Goal: Transaction & Acquisition: Purchase product/service

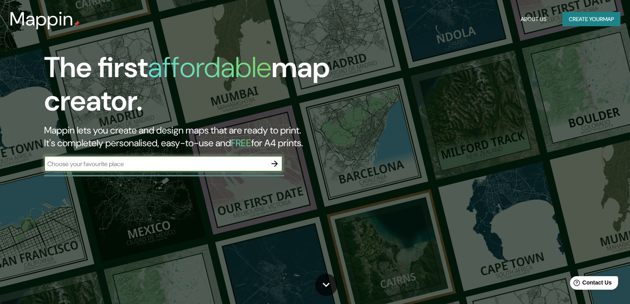
click at [191, 166] on input "text" at bounding box center [155, 163] width 223 height 9
type input "san [PERSON_NAME] estado de [GEOGRAPHIC_DATA]"
click at [274, 164] on icon "button" at bounding box center [274, 164] width 6 height 6
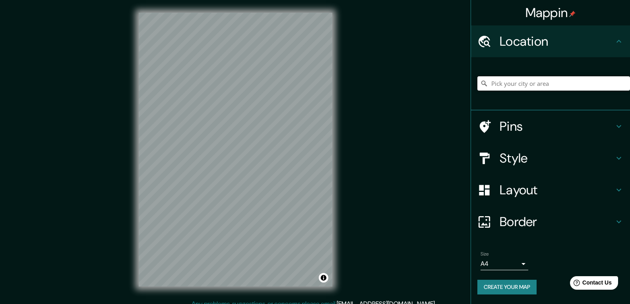
click at [499, 84] on input "Pick your city or area" at bounding box center [553, 83] width 153 height 14
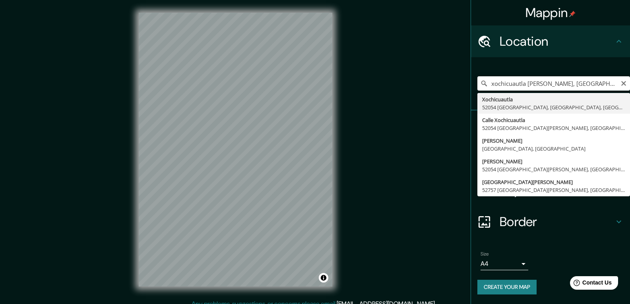
type input "Xochicuautla, 52054 [GEOGRAPHIC_DATA], [GEOGRAPHIC_DATA], [GEOGRAPHIC_DATA]"
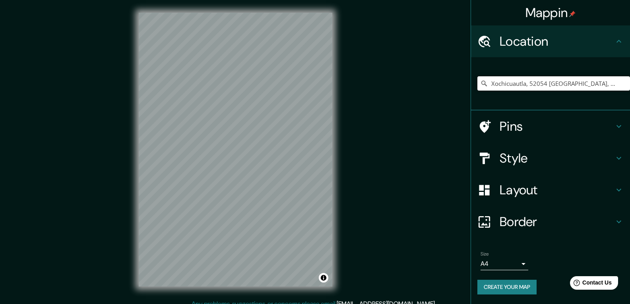
drag, startPoint x: 618, startPoint y: 85, endPoint x: 433, endPoint y: 80, distance: 184.9
click at [433, 80] on div "Mappin Location [GEOGRAPHIC_DATA], 52054 [GEOGRAPHIC_DATA], [GEOGRAPHIC_DATA], …" at bounding box center [315, 156] width 630 height 312
click at [494, 128] on div at bounding box center [488, 127] width 22 height 14
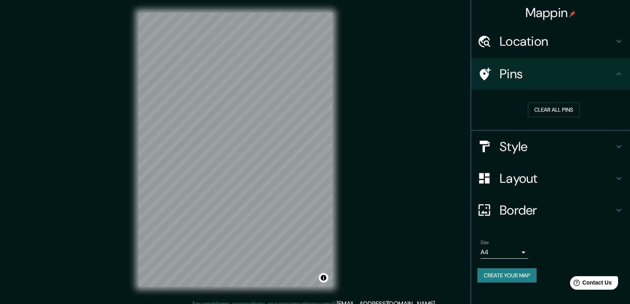
click at [488, 77] on icon at bounding box center [484, 74] width 14 height 14
click at [536, 108] on button "Clear all pins" at bounding box center [554, 110] width 52 height 15
click at [497, 150] on div at bounding box center [488, 146] width 22 height 14
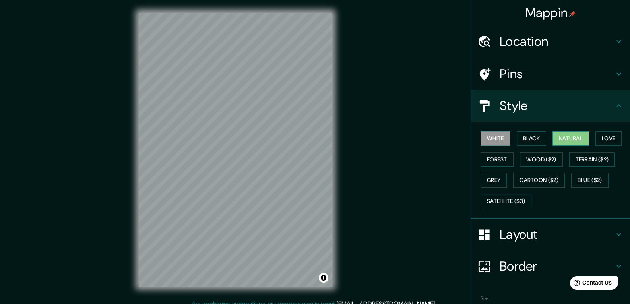
click at [560, 138] on button "Natural" at bounding box center [570, 138] width 37 height 15
click at [606, 139] on button "Love" at bounding box center [608, 138] width 26 height 15
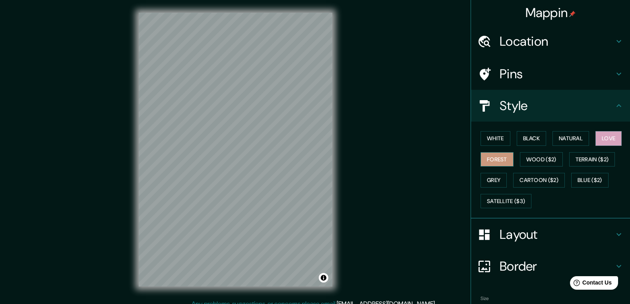
click at [497, 159] on button "Forest" at bounding box center [496, 159] width 33 height 15
click at [492, 142] on button "White" at bounding box center [495, 138] width 30 height 15
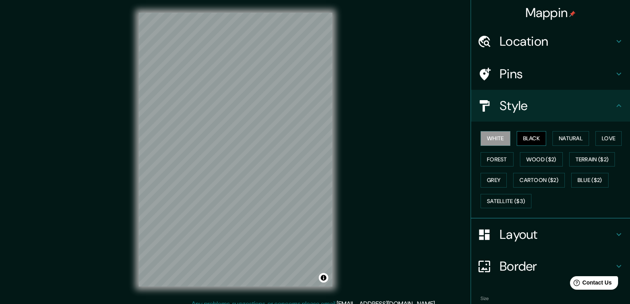
click at [529, 141] on button "Black" at bounding box center [532, 138] width 30 height 15
click at [487, 137] on button "White" at bounding box center [495, 138] width 30 height 15
click at [492, 179] on button "Grey" at bounding box center [493, 180] width 26 height 15
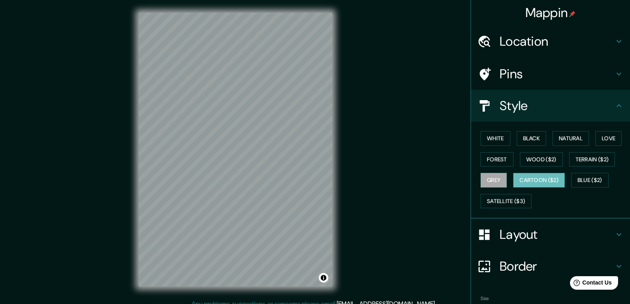
click at [528, 176] on button "Cartoon ($2)" at bounding box center [539, 180] width 52 height 15
click at [533, 137] on button "Black" at bounding box center [532, 138] width 30 height 15
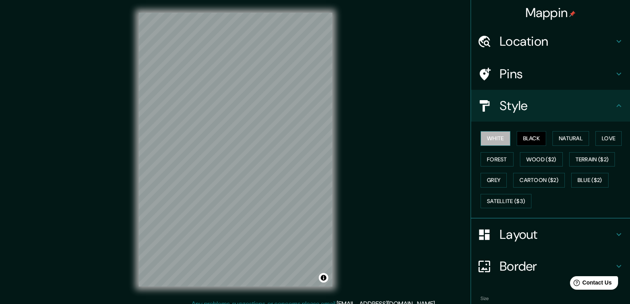
click at [500, 135] on button "White" at bounding box center [495, 138] width 30 height 15
click at [559, 140] on button "Natural" at bounding box center [570, 138] width 37 height 15
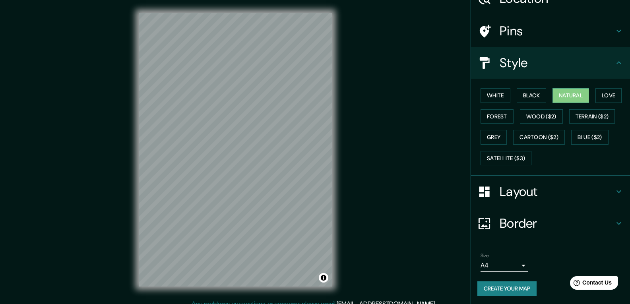
scroll to position [45, 0]
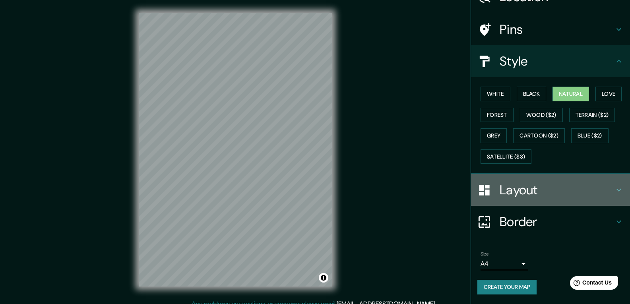
click at [554, 191] on h4 "Layout" at bounding box center [556, 190] width 114 height 16
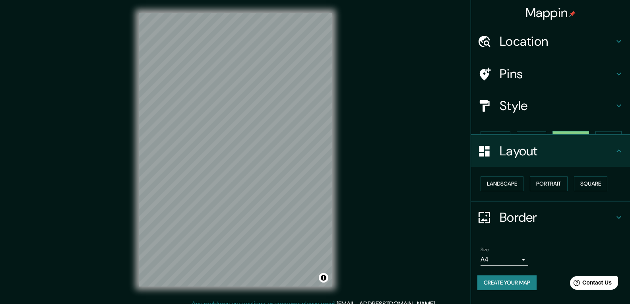
scroll to position [0, 0]
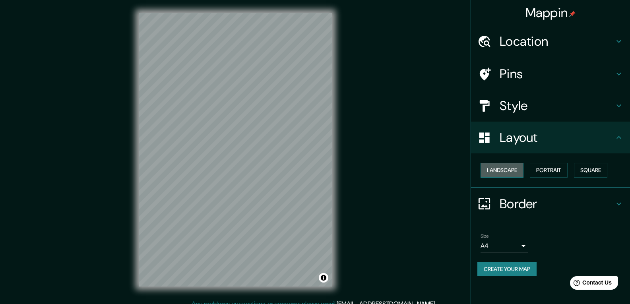
click at [503, 173] on button "Landscape" at bounding box center [501, 170] width 43 height 15
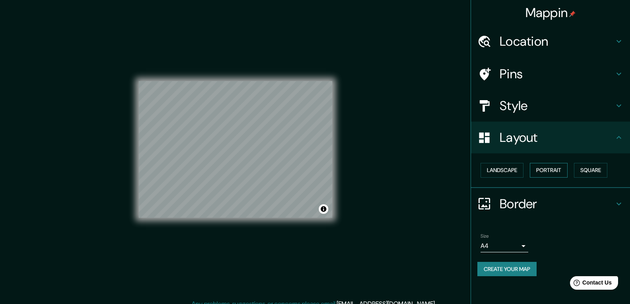
click at [548, 170] on button "Portrait" at bounding box center [549, 170] width 38 height 15
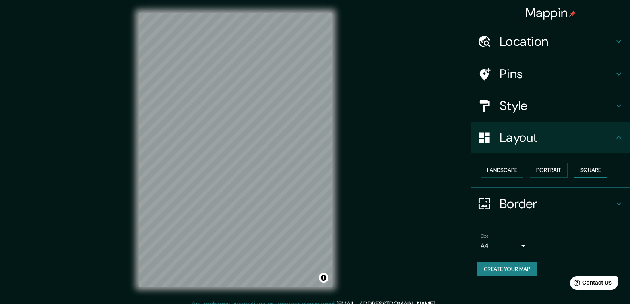
click at [585, 170] on button "Square" at bounding box center [590, 170] width 33 height 15
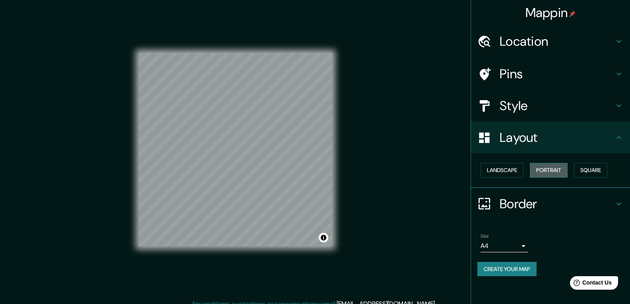
click at [549, 172] on button "Portrait" at bounding box center [549, 170] width 38 height 15
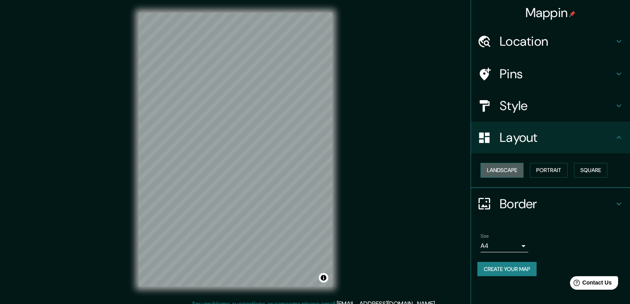
click at [515, 170] on button "Landscape" at bounding box center [501, 170] width 43 height 15
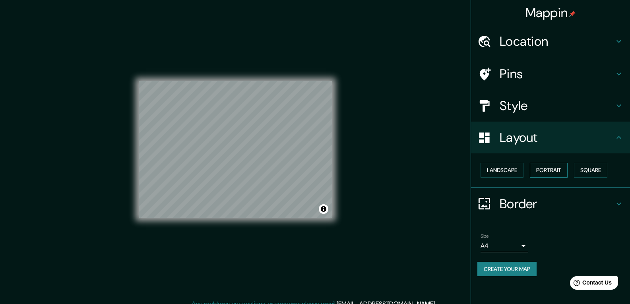
click at [554, 171] on button "Portrait" at bounding box center [549, 170] width 38 height 15
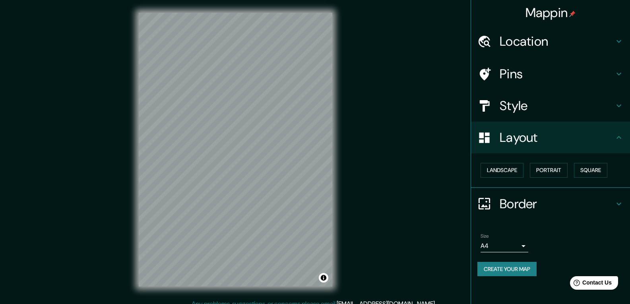
click at [513, 205] on h4 "Border" at bounding box center [556, 204] width 114 height 16
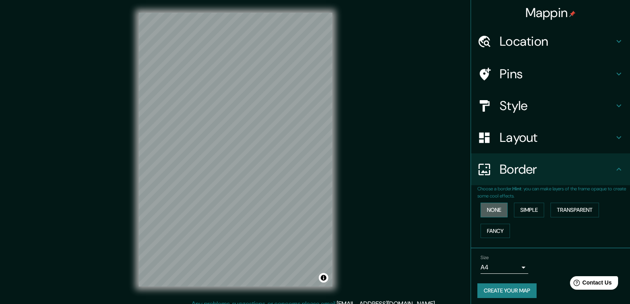
click at [498, 213] on button "None" at bounding box center [493, 210] width 27 height 15
click at [523, 210] on button "Simple" at bounding box center [529, 210] width 30 height 15
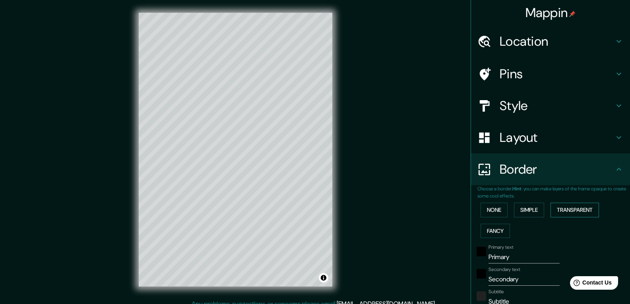
click at [569, 211] on button "Transparent" at bounding box center [574, 210] width 48 height 15
click at [499, 230] on button "Fancy" at bounding box center [494, 231] width 29 height 15
click at [494, 209] on button "None" at bounding box center [493, 210] width 27 height 15
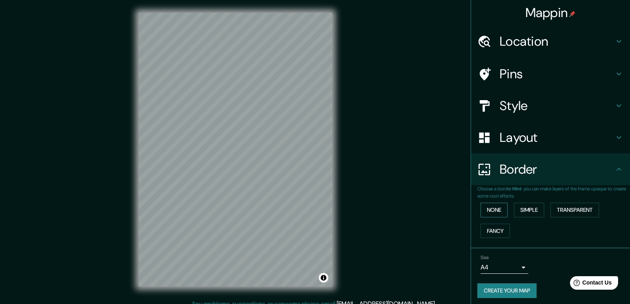
scroll to position [4, 0]
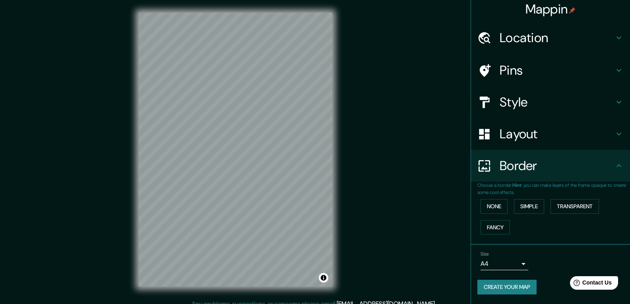
click at [486, 263] on body "Mappin Location [GEOGRAPHIC_DATA], 52054 [GEOGRAPHIC_DATA], [GEOGRAPHIC_DATA], …" at bounding box center [315, 152] width 630 height 304
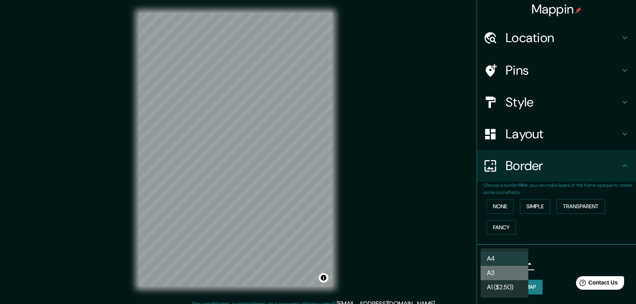
click at [495, 272] on li "A3" at bounding box center [504, 273] width 48 height 14
type input "a4"
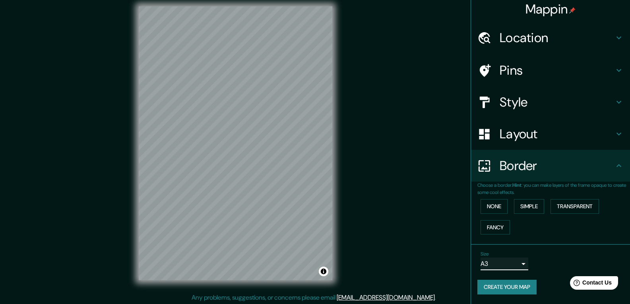
scroll to position [8, 0]
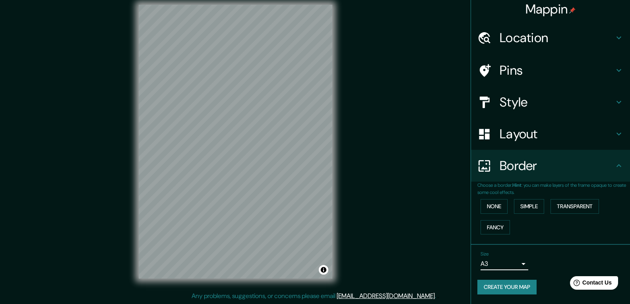
click at [509, 288] on button "Create your map" at bounding box center [506, 287] width 59 height 15
click at [522, 43] on h4 "Location" at bounding box center [556, 38] width 114 height 16
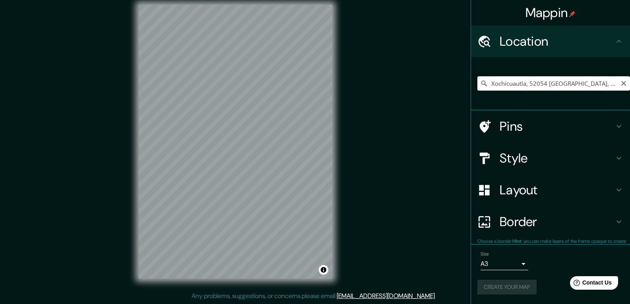
scroll to position [0, 0]
click at [509, 127] on h4 "Pins" at bounding box center [556, 126] width 114 height 16
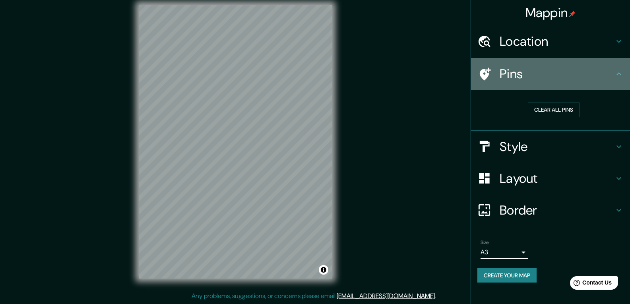
click at [507, 76] on h4 "Pins" at bounding box center [556, 74] width 114 height 16
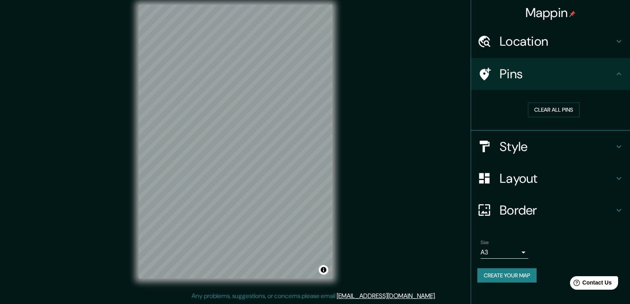
click at [504, 277] on button "Create your map" at bounding box center [506, 275] width 59 height 15
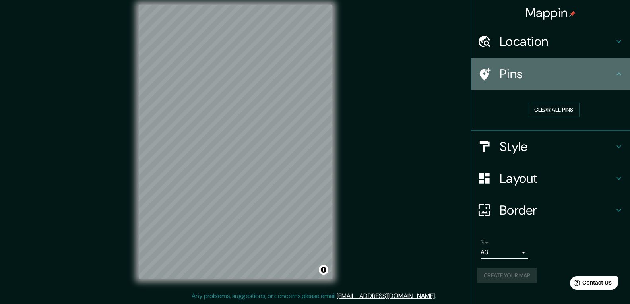
click at [520, 73] on h4 "Pins" at bounding box center [556, 74] width 114 height 16
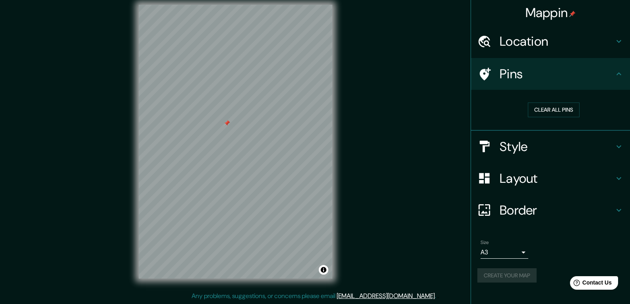
click at [537, 204] on h4 "Border" at bounding box center [556, 210] width 114 height 16
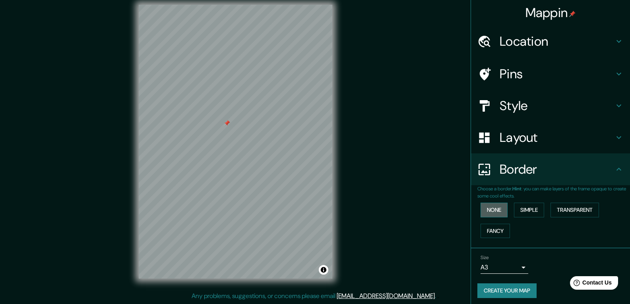
click at [486, 211] on button "None" at bounding box center [493, 210] width 27 height 15
click at [228, 124] on div at bounding box center [227, 123] width 6 height 6
